Goal: Navigation & Orientation: Find specific page/section

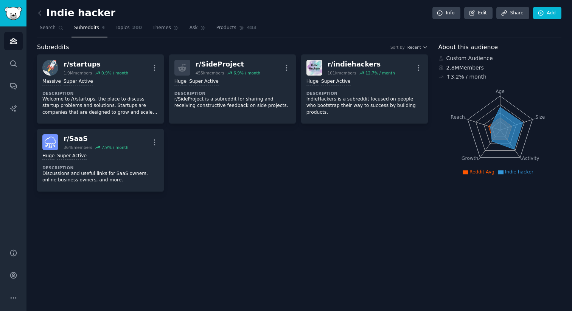
click at [48, 28] on span "Search" at bounding box center [48, 28] width 16 height 7
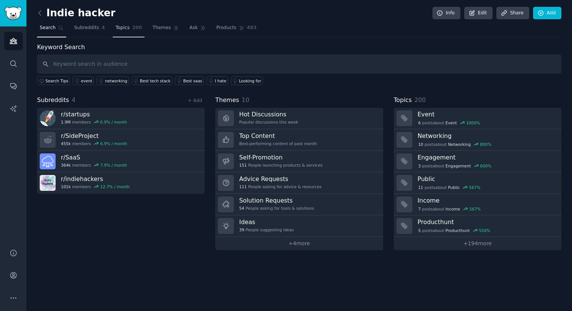
click at [123, 27] on span "Topics" at bounding box center [122, 28] width 14 height 7
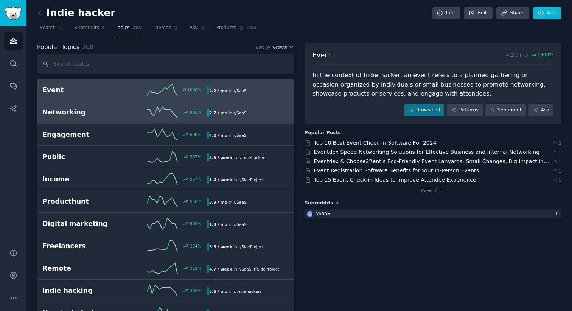
click at [244, 111] on div "2.7 / mo in r/ SaaS" at bounding box center [228, 113] width 43 height 8
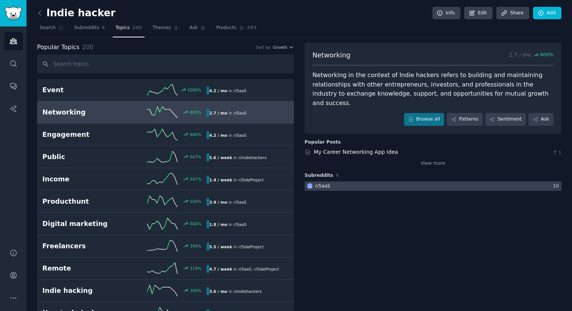
click at [375, 182] on div at bounding box center [433, 186] width 257 height 9
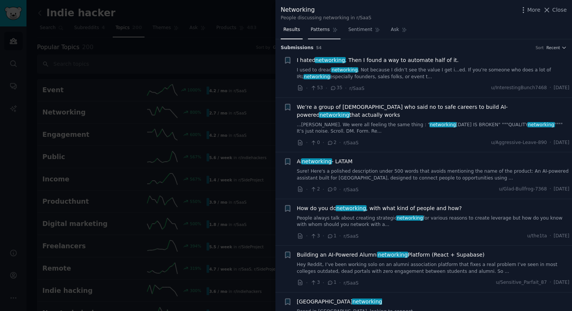
click at [316, 28] on span "Patterns" at bounding box center [320, 29] width 19 height 7
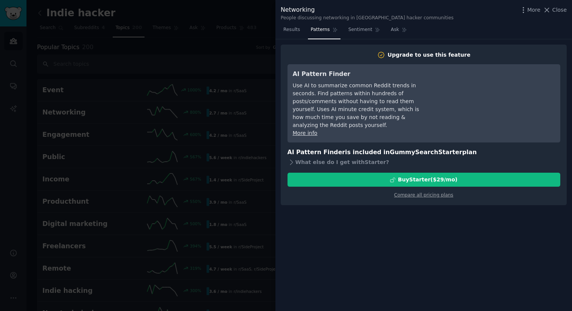
click at [207, 76] on div at bounding box center [286, 155] width 572 height 311
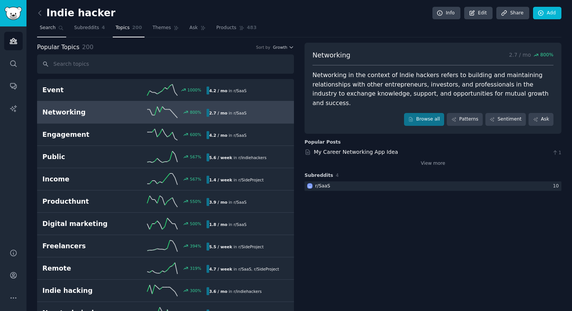
click at [46, 29] on span "Search" at bounding box center [48, 28] width 16 height 7
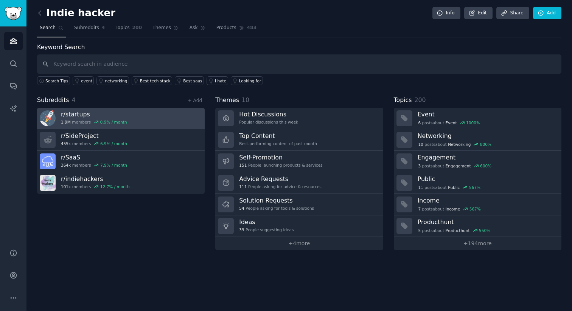
click at [148, 125] on link "r/ startups 1.9M members 0.9 % / month" at bounding box center [121, 119] width 168 height 22
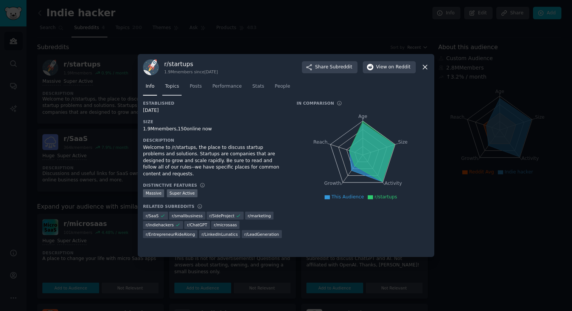
click at [175, 87] on span "Topics" at bounding box center [172, 86] width 14 height 7
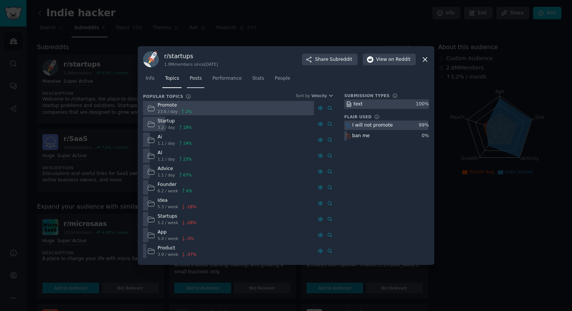
click at [198, 79] on span "Posts" at bounding box center [196, 78] width 12 height 7
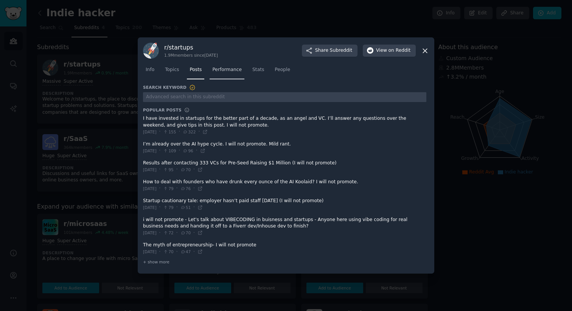
click at [225, 71] on span "Performance" at bounding box center [227, 70] width 30 height 7
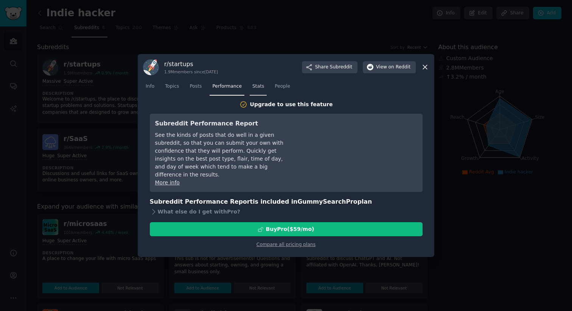
click at [257, 87] on span "Stats" at bounding box center [258, 86] width 12 height 7
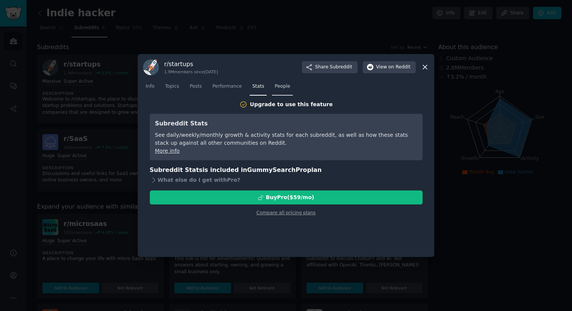
click at [288, 93] on link "People" at bounding box center [282, 89] width 21 height 16
click at [145, 81] on link "Info" at bounding box center [150, 89] width 14 height 16
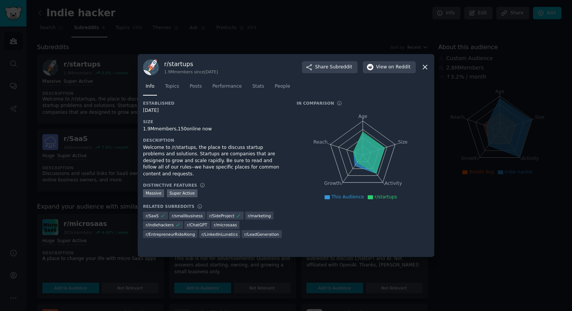
click at [111, 81] on div at bounding box center [286, 155] width 572 height 311
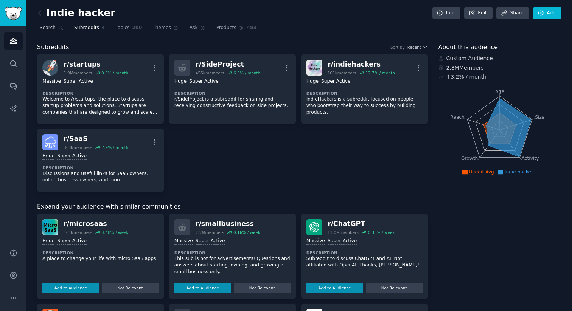
click at [44, 29] on span "Search" at bounding box center [48, 28] width 16 height 7
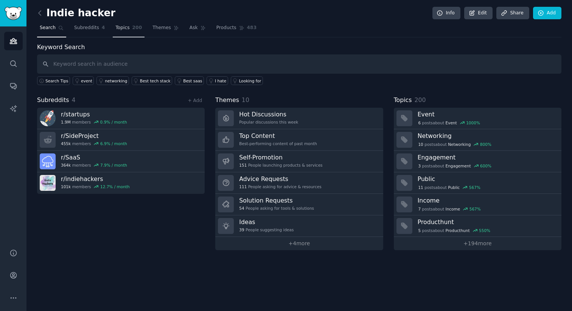
click at [126, 29] on span "Topics" at bounding box center [122, 28] width 14 height 7
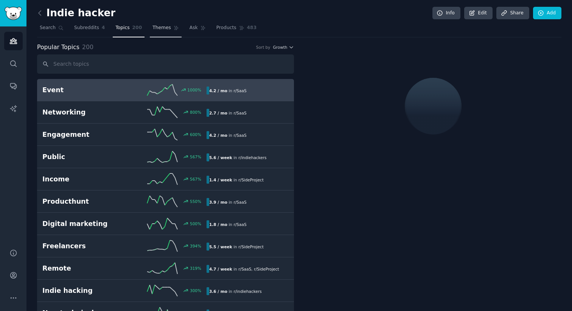
click at [164, 27] on span "Themes" at bounding box center [162, 28] width 19 height 7
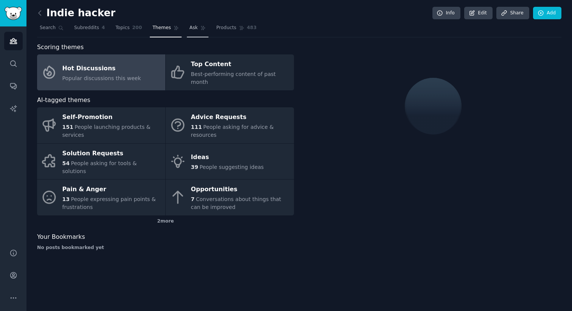
click at [193, 30] on span "Ask" at bounding box center [194, 28] width 8 height 7
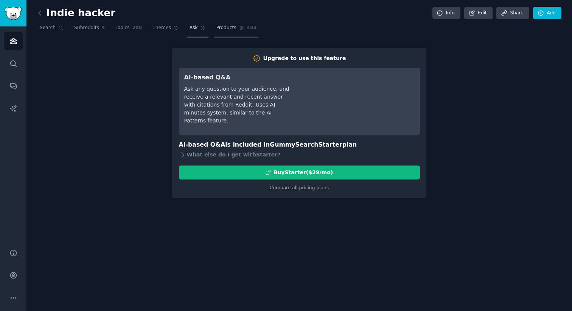
click at [223, 30] on span "Products" at bounding box center [226, 28] width 20 height 7
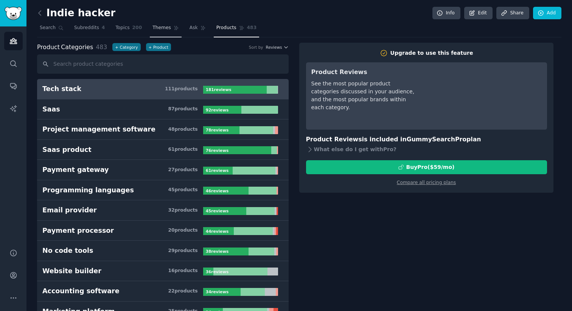
click at [157, 30] on span "Themes" at bounding box center [162, 28] width 19 height 7
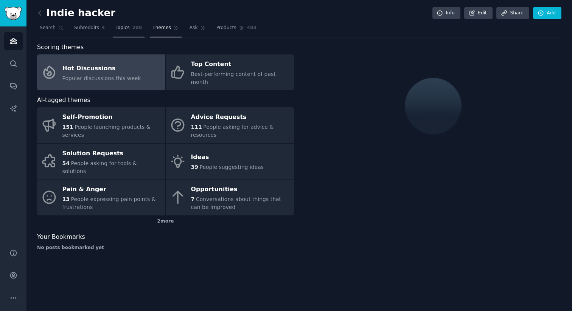
click at [120, 33] on link "Topics 200" at bounding box center [129, 30] width 32 height 16
click at [89, 27] on span "Subreddits" at bounding box center [86, 28] width 25 height 7
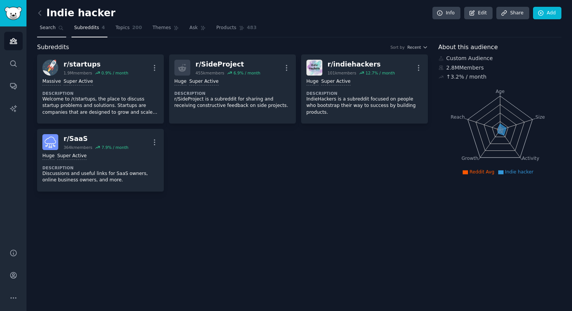
click at [50, 30] on span "Search" at bounding box center [48, 28] width 16 height 7
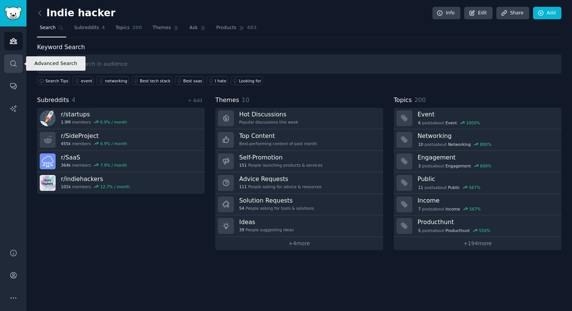
click at [13, 66] on icon "Sidebar" at bounding box center [13, 64] width 8 height 8
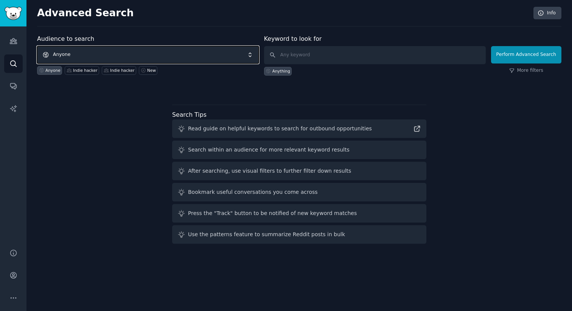
click at [90, 54] on span "Anyone" at bounding box center [148, 54] width 222 height 17
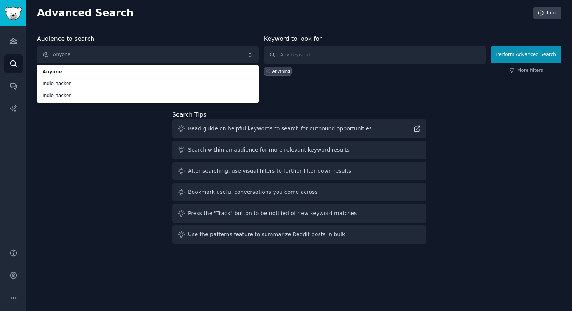
click at [80, 135] on div "Audience to search Anyone Anyone Indie hacker Indie hacker Anyone Indie hacker …" at bounding box center [299, 140] width 524 height 213
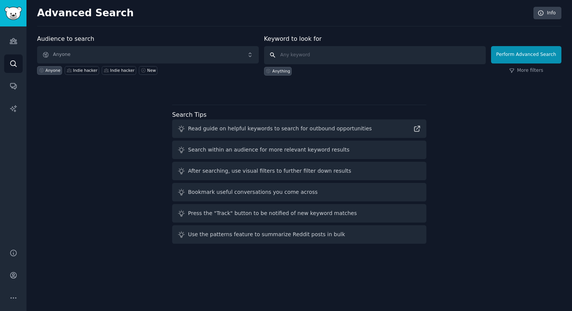
click at [311, 54] on input "text" at bounding box center [375, 55] width 222 height 18
click at [14, 87] on icon "Sidebar" at bounding box center [13, 86] width 8 height 8
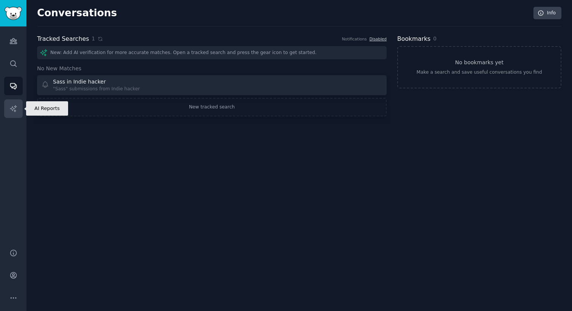
click at [8, 104] on link "AI Reports" at bounding box center [13, 109] width 19 height 19
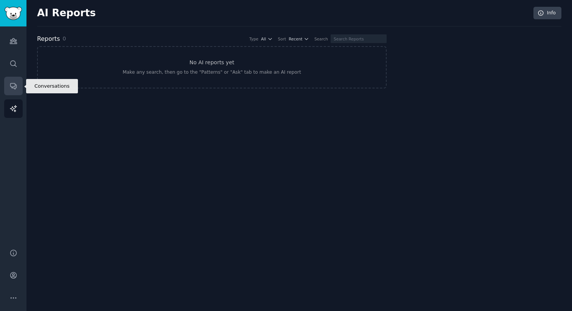
click at [11, 87] on icon "Sidebar" at bounding box center [13, 87] width 6 height 6
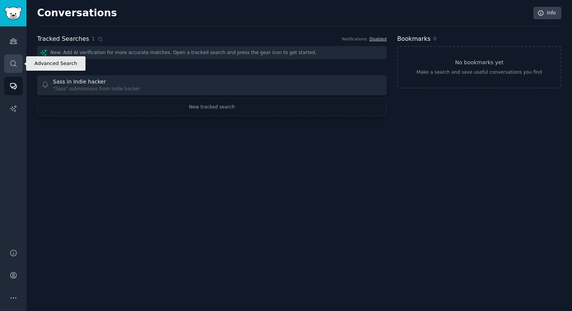
click at [12, 65] on icon "Sidebar" at bounding box center [13, 64] width 6 height 6
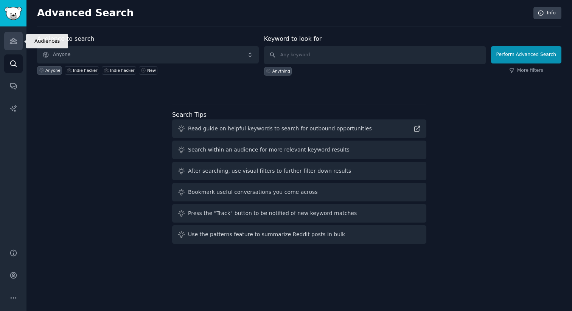
click at [15, 36] on link "Audiences" at bounding box center [13, 41] width 19 height 19
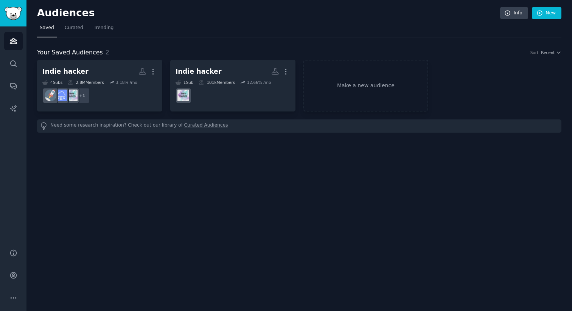
click at [236, 170] on div "Audiences Info New Saved Curated Trending Your Saved Audiences 2 Sort Recent In…" at bounding box center [299, 155] width 546 height 311
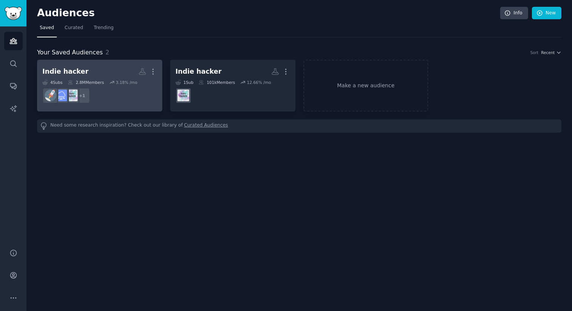
click at [109, 67] on h2 "Indie hacker Custom Audience More" at bounding box center [99, 71] width 115 height 13
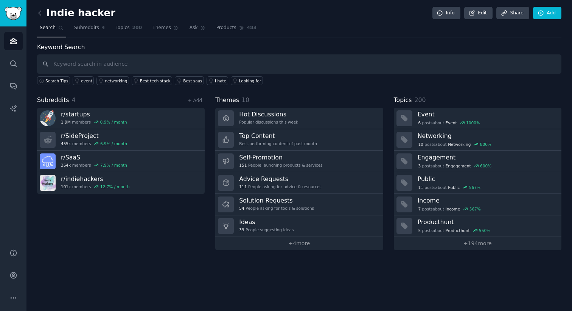
click at [145, 233] on div "Subreddits 4 + Add r/ startups 1.9M members 0.9 % / month r/ SideProject 455k m…" at bounding box center [121, 173] width 168 height 155
click at [295, 242] on link "+ 4 more" at bounding box center [299, 243] width 168 height 13
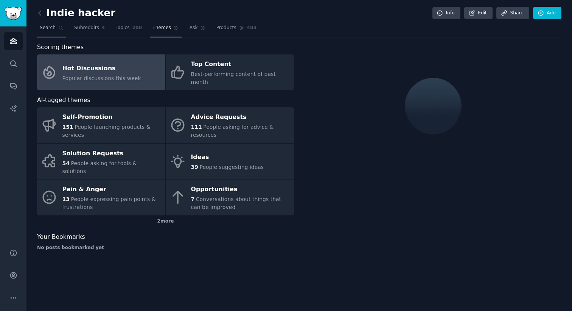
click at [46, 27] on span "Search" at bounding box center [48, 28] width 16 height 7
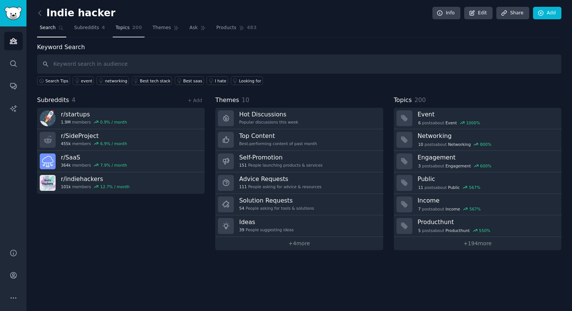
click at [121, 28] on span "Topics" at bounding box center [122, 28] width 14 height 7
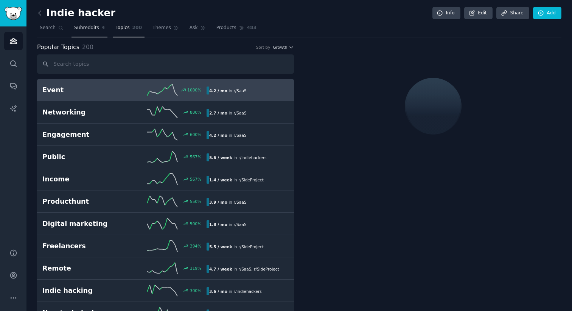
click at [84, 31] on link "Subreddits 4" at bounding box center [90, 30] width 36 height 16
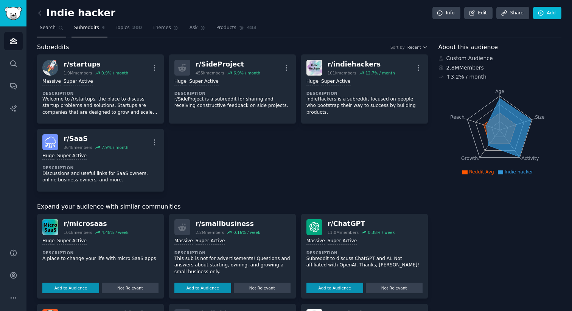
click at [52, 34] on link "Search" at bounding box center [51, 30] width 29 height 16
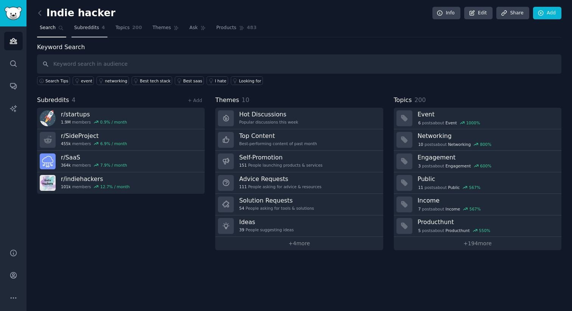
click at [93, 28] on span "Subreddits" at bounding box center [86, 28] width 25 height 7
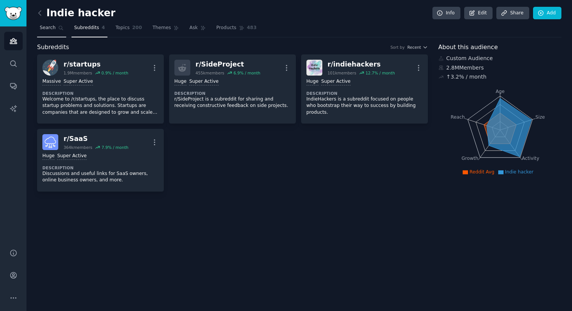
click at [50, 31] on span "Search" at bounding box center [48, 28] width 16 height 7
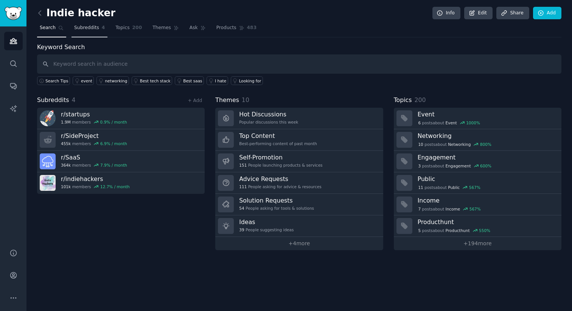
click at [79, 29] on span "Subreddits" at bounding box center [86, 28] width 25 height 7
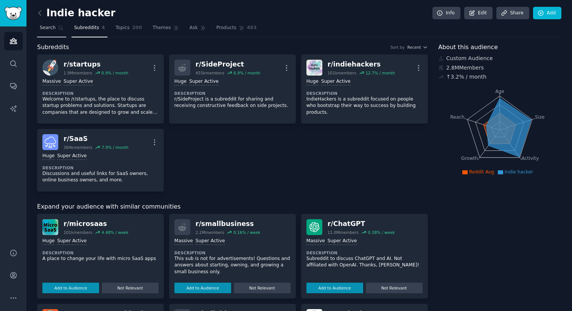
click at [44, 30] on span "Search" at bounding box center [48, 28] width 16 height 7
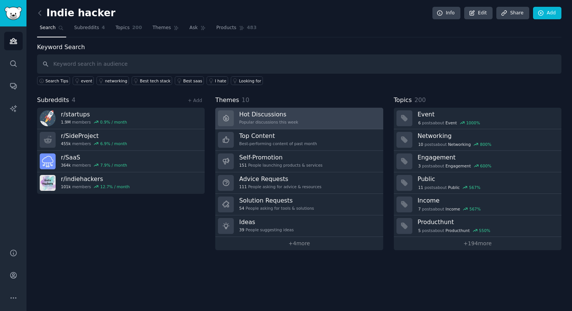
click at [302, 120] on link "Hot Discussions Popular discussions this week" at bounding box center [299, 119] width 168 height 22
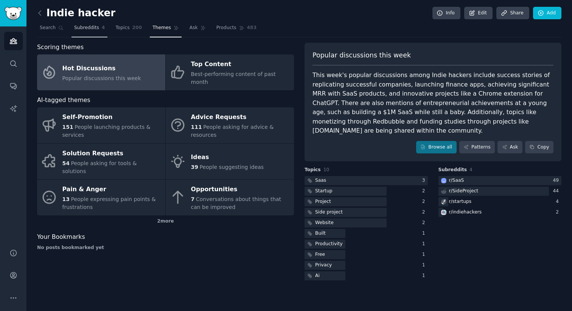
click at [89, 27] on span "Subreddits" at bounding box center [86, 28] width 25 height 7
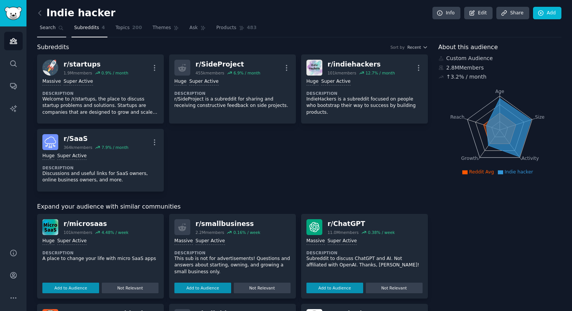
click at [39, 26] on link "Search" at bounding box center [51, 30] width 29 height 16
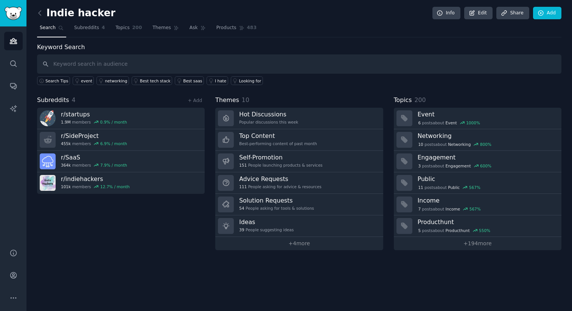
click at [89, 66] on input "text" at bounding box center [299, 63] width 524 height 19
click at [47, 67] on input "text" at bounding box center [299, 63] width 524 height 19
click at [85, 27] on span "Subreddits" at bounding box center [86, 28] width 25 height 7
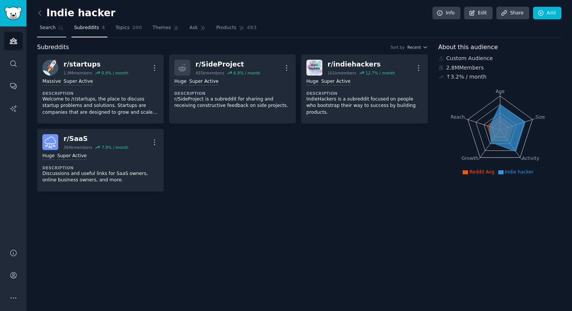
click at [51, 28] on span "Search" at bounding box center [48, 28] width 16 height 7
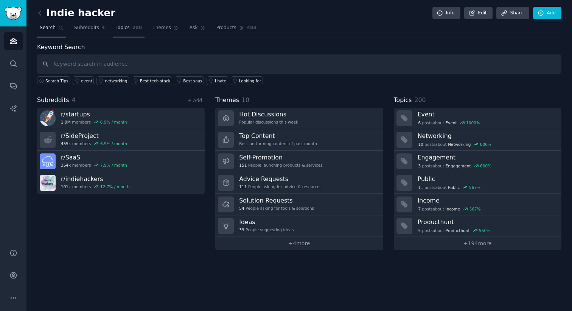
click at [117, 29] on span "Topics" at bounding box center [122, 28] width 14 height 7
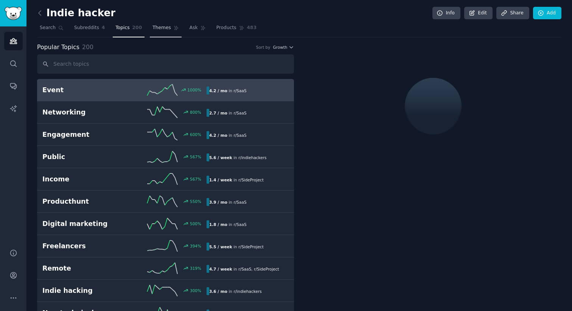
click at [161, 30] on span "Themes" at bounding box center [162, 28] width 19 height 7
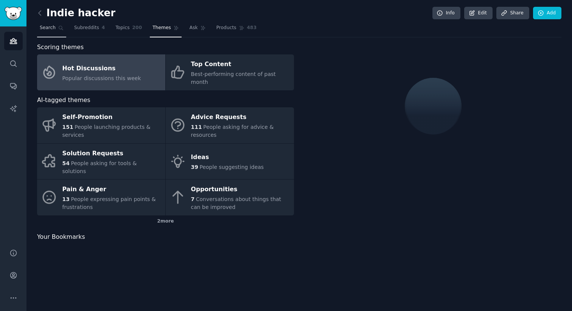
click at [45, 28] on span "Search" at bounding box center [48, 28] width 16 height 7
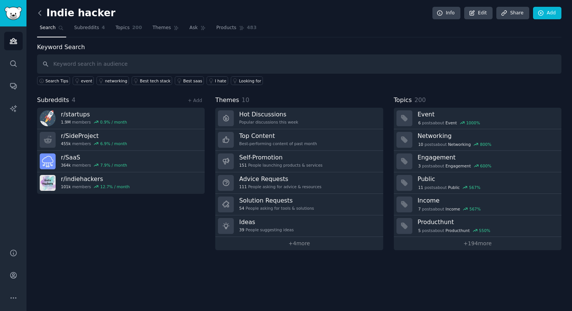
click at [39, 13] on icon at bounding box center [40, 13] width 2 height 5
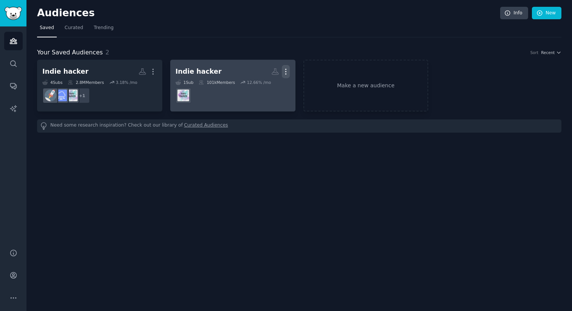
click at [288, 73] on icon "button" at bounding box center [286, 72] width 8 height 8
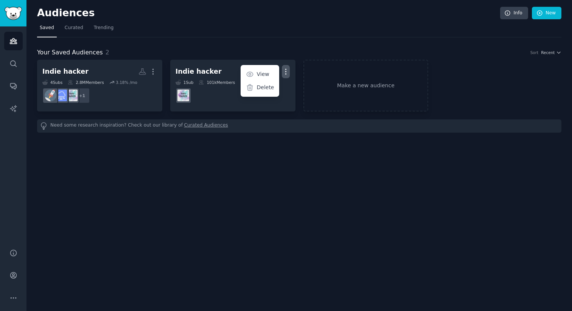
click at [266, 171] on div "Audiences Info New Saved Curated Trending Your Saved Audiences 2 Sort Recent In…" at bounding box center [299, 155] width 546 height 311
